Goal: Task Accomplishment & Management: Manage account settings

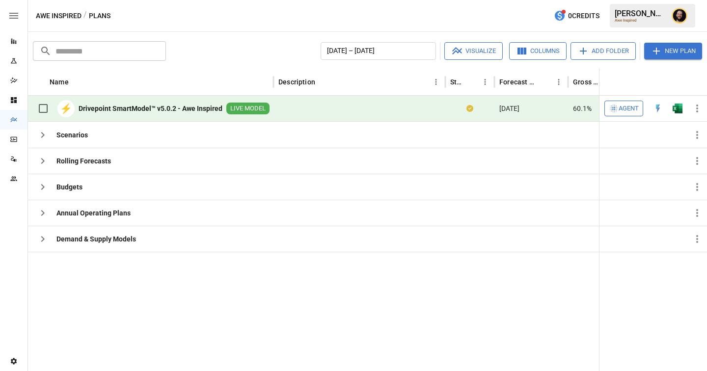
click at [620, 104] on span "Agent" at bounding box center [629, 108] width 20 height 11
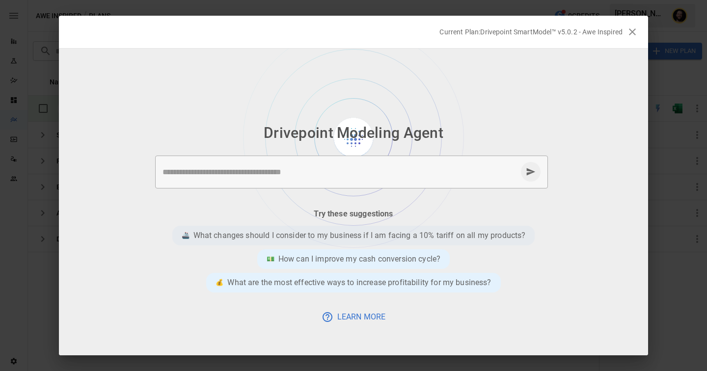
click at [331, 237] on p "What changes should I consider to my business if I am facing a 10% tariff on al…" at bounding box center [359, 236] width 332 height 12
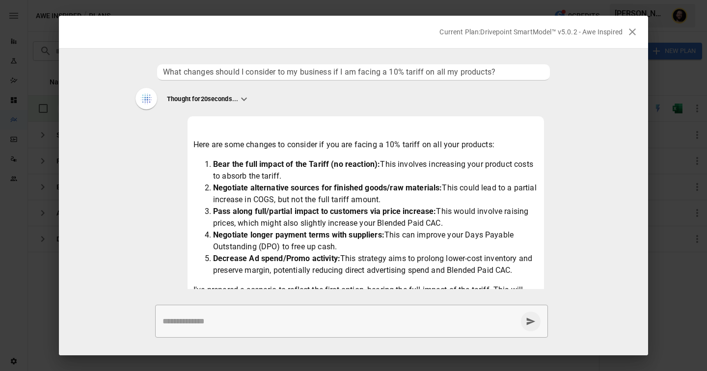
scroll to position [121, 0]
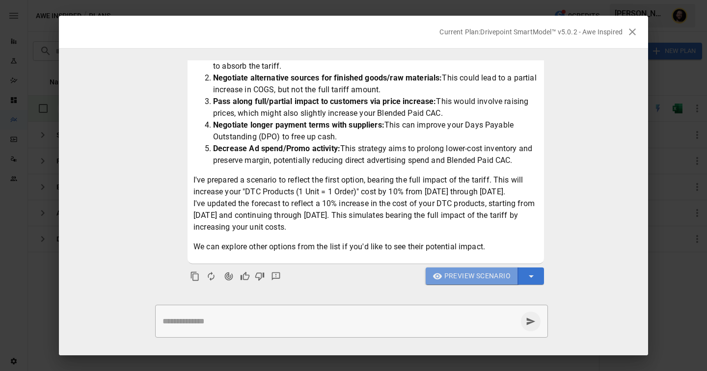
click at [465, 276] on span "Preview Scenario" at bounding box center [477, 276] width 66 height 12
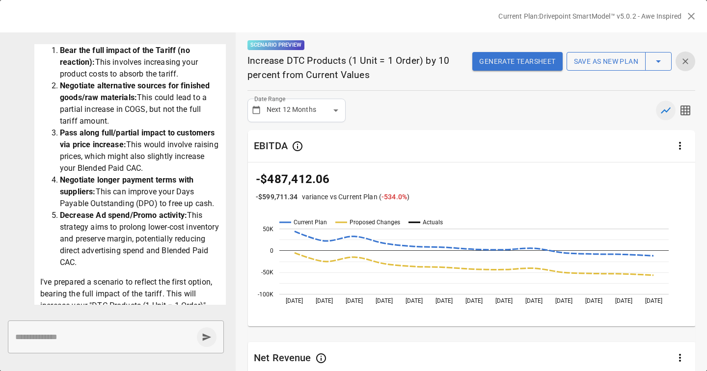
scroll to position [0, 0]
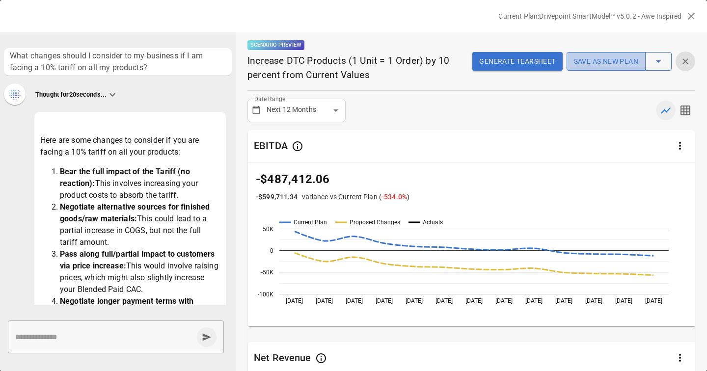
click at [602, 59] on button "Save as new plan" at bounding box center [606, 61] width 79 height 19
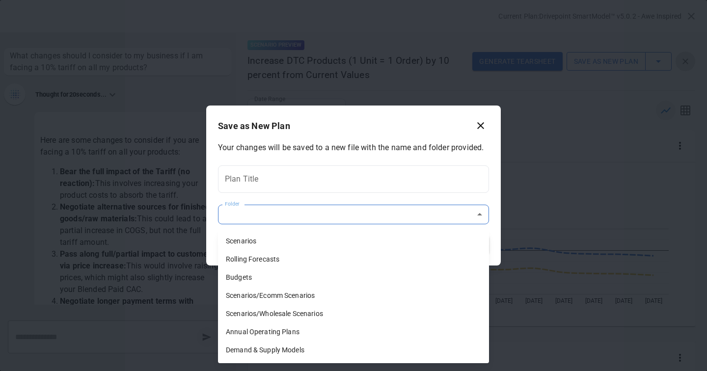
click at [268, 0] on body "Reports Experiments Dazzler Studio Dashboards Plans SmartModel ™ Data Sources T…" at bounding box center [353, 0] width 707 height 0
click at [266, 349] on li "Demand & Supply Models" at bounding box center [353, 350] width 271 height 18
type input "**********"
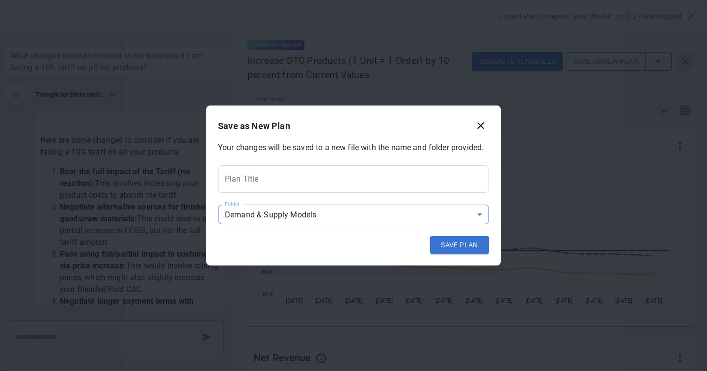
click at [256, 182] on input "Plan Title" at bounding box center [353, 178] width 271 height 27
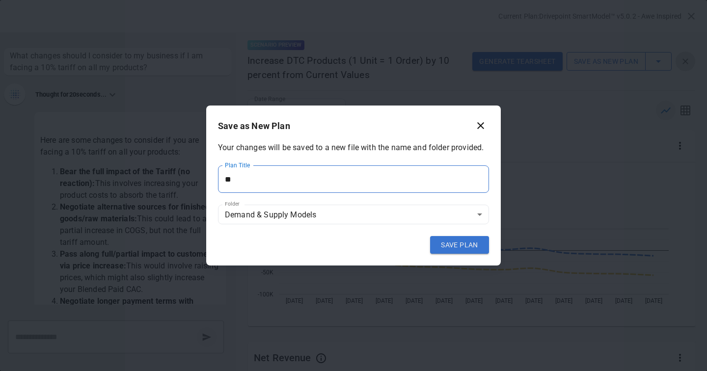
type input "*"
type input "**********"
click at [448, 244] on button "SAVE PLAN" at bounding box center [459, 245] width 59 height 18
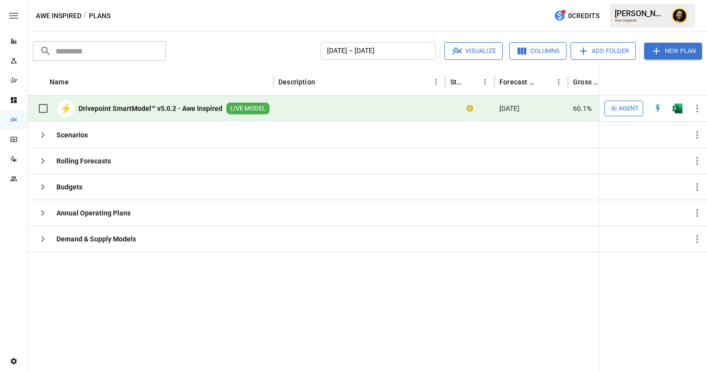
click at [628, 111] on span "Agent" at bounding box center [629, 108] width 20 height 11
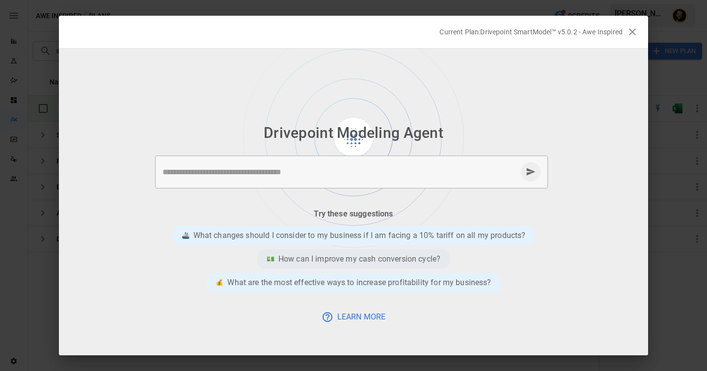
click at [378, 259] on p "How can I improve my cash conversion cycle?" at bounding box center [359, 259] width 162 height 12
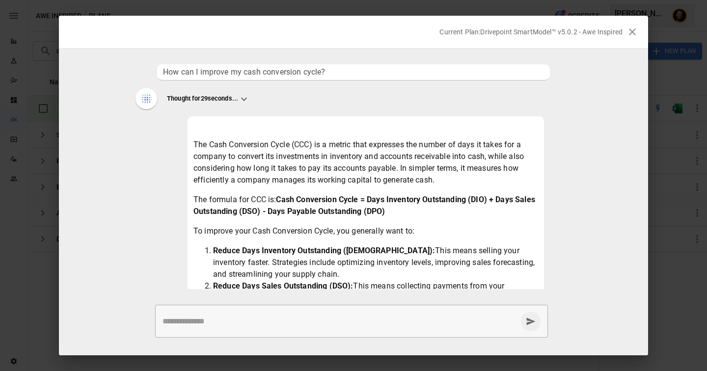
scroll to position [216, 0]
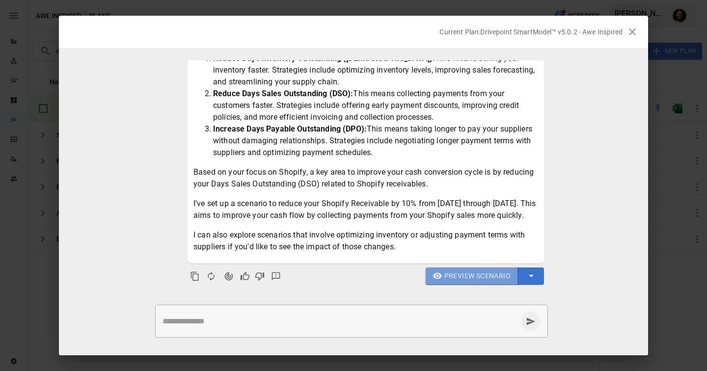
click at [465, 274] on span "Preview Scenario" at bounding box center [477, 276] width 66 height 12
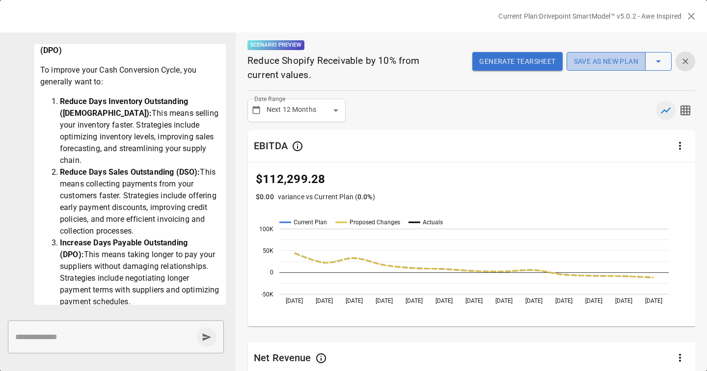
click at [606, 59] on button "Save as new plan" at bounding box center [606, 61] width 79 height 19
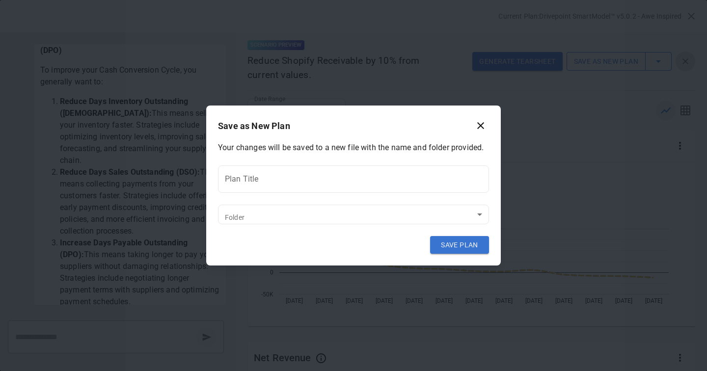
click at [134, 153] on div "Save as New Plan Your changes will be saved to a new file with the name and fol…" at bounding box center [353, 185] width 707 height 371
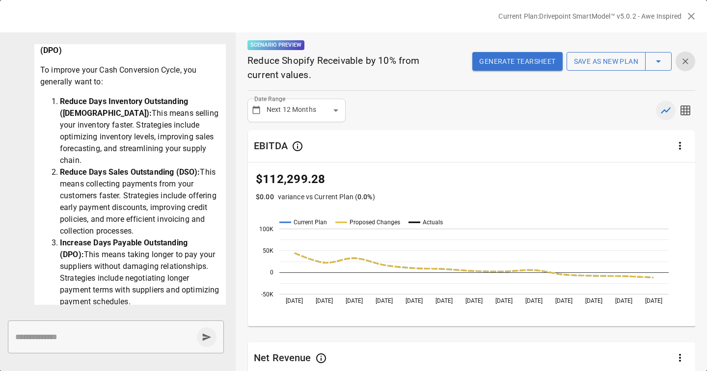
scroll to position [0, 0]
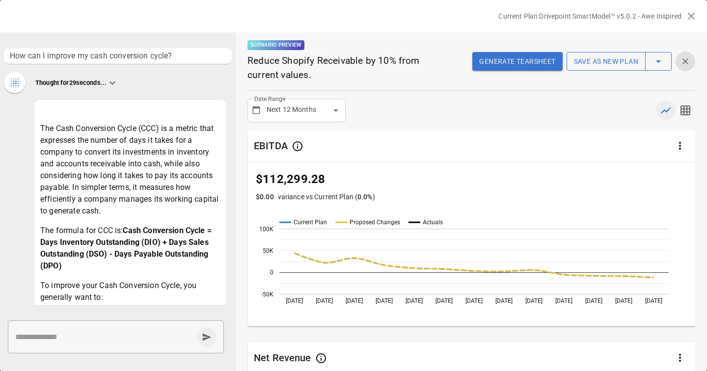
click at [586, 62] on button "Save as new plan" at bounding box center [606, 61] width 79 height 19
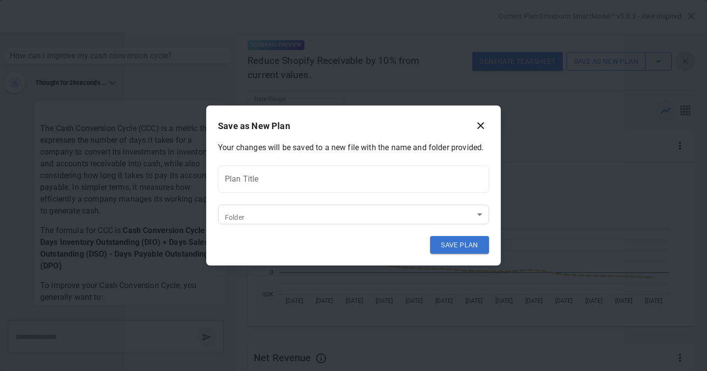
click at [316, 0] on body "Reports Experiments Dazzler Studio Dashboards Plans SmartModel ™ Data Sources T…" at bounding box center [353, 0] width 707 height 0
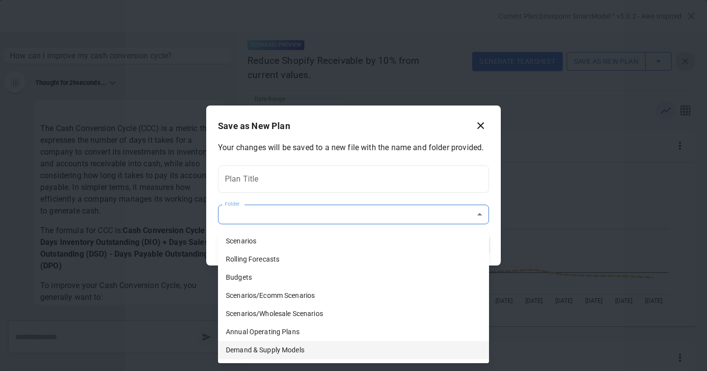
click at [295, 348] on li "Demand & Supply Models" at bounding box center [353, 350] width 271 height 18
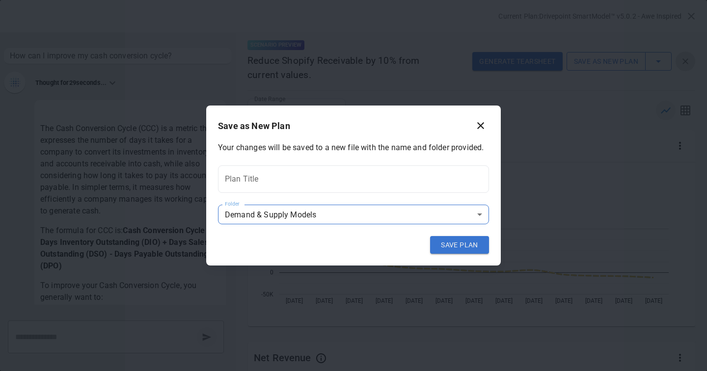
type input "**********"
click at [264, 176] on input "Plan Title" at bounding box center [353, 178] width 271 height 27
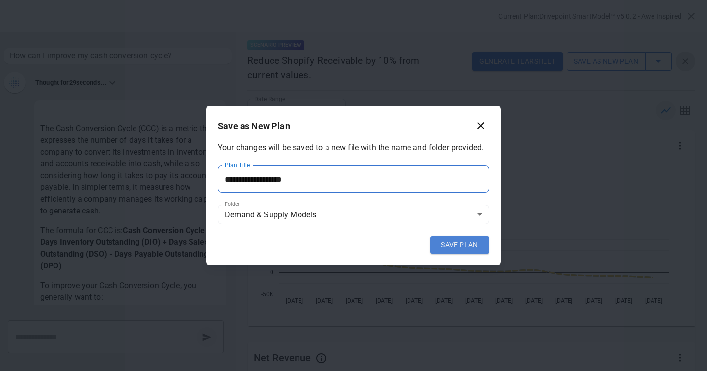
type input "**********"
click at [449, 245] on button "SAVE PLAN" at bounding box center [459, 245] width 59 height 18
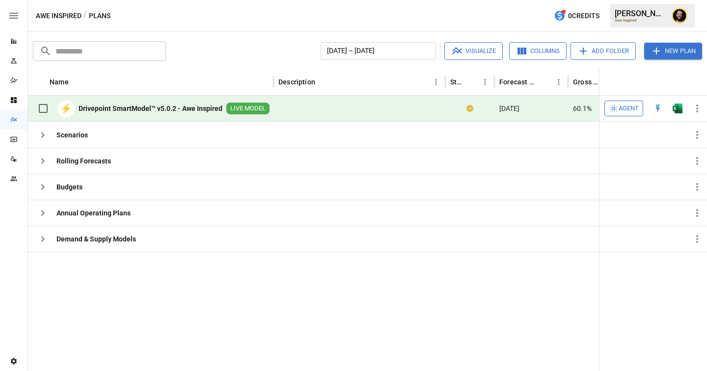
click at [614, 109] on icon "button" at bounding box center [614, 109] width 8 height 8
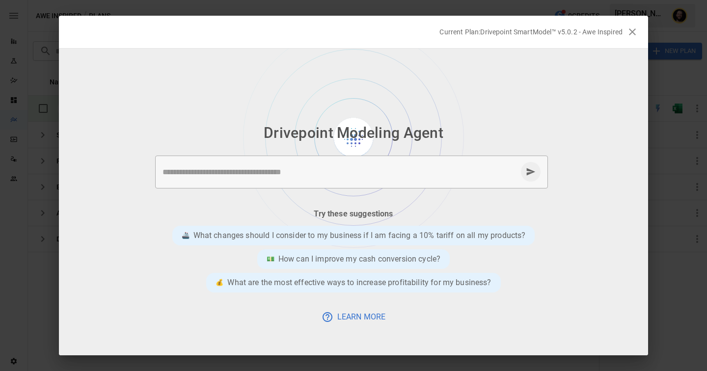
click at [316, 181] on div "* ​" at bounding box center [351, 172] width 393 height 33
type textarea "**********"
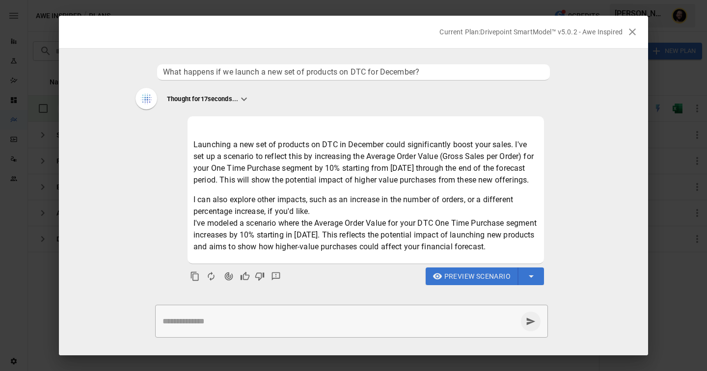
scroll to position [24, 0]
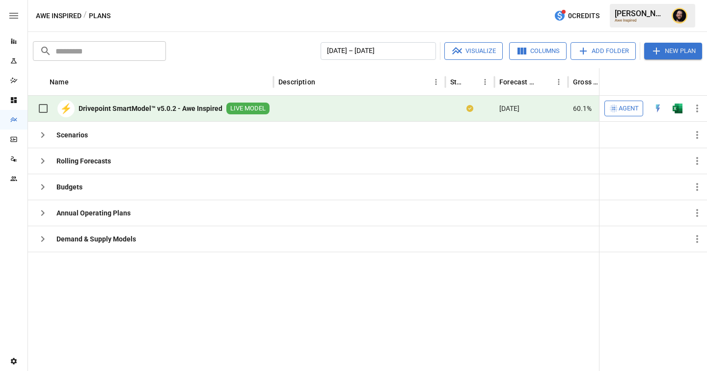
click at [619, 114] on button "Agent" at bounding box center [623, 109] width 39 height 16
